Goal: Task Accomplishment & Management: Manage account settings

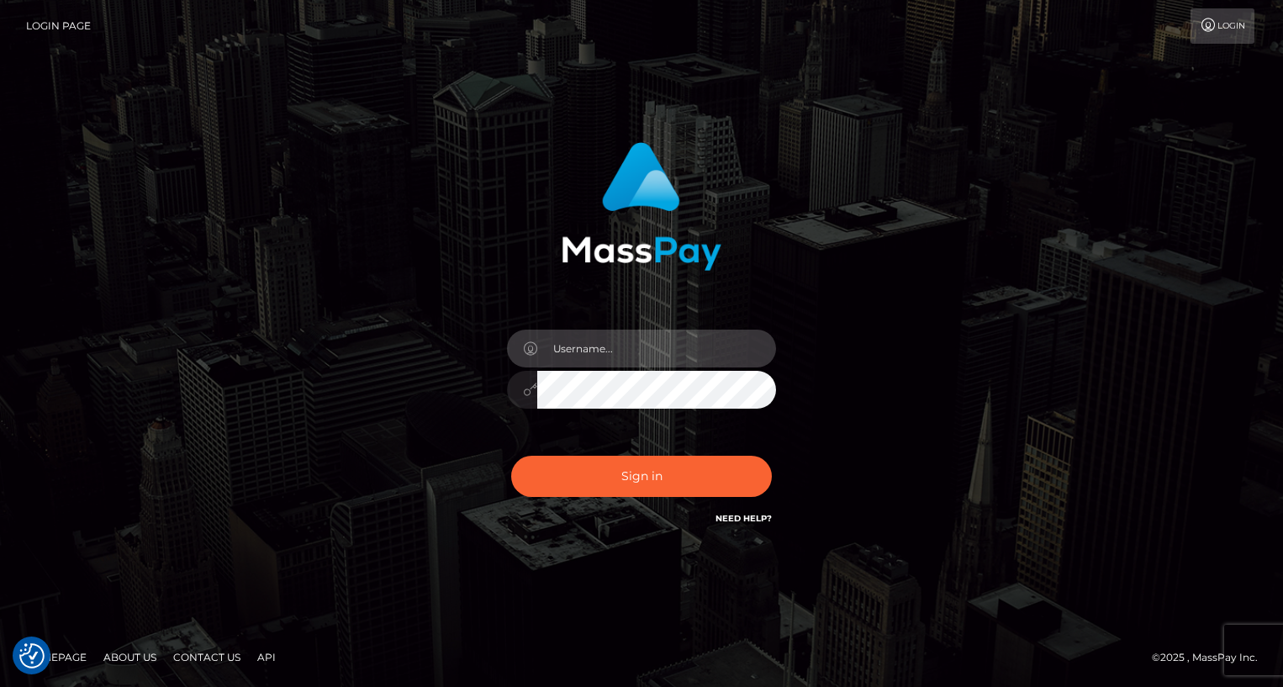
click at [619, 350] on input "text" at bounding box center [656, 349] width 239 height 38
type input "oli.fanvue"
click at [628, 356] on input "text" at bounding box center [656, 349] width 239 height 38
type input "oli.fanvue"
